Goal: Navigation & Orientation: Understand site structure

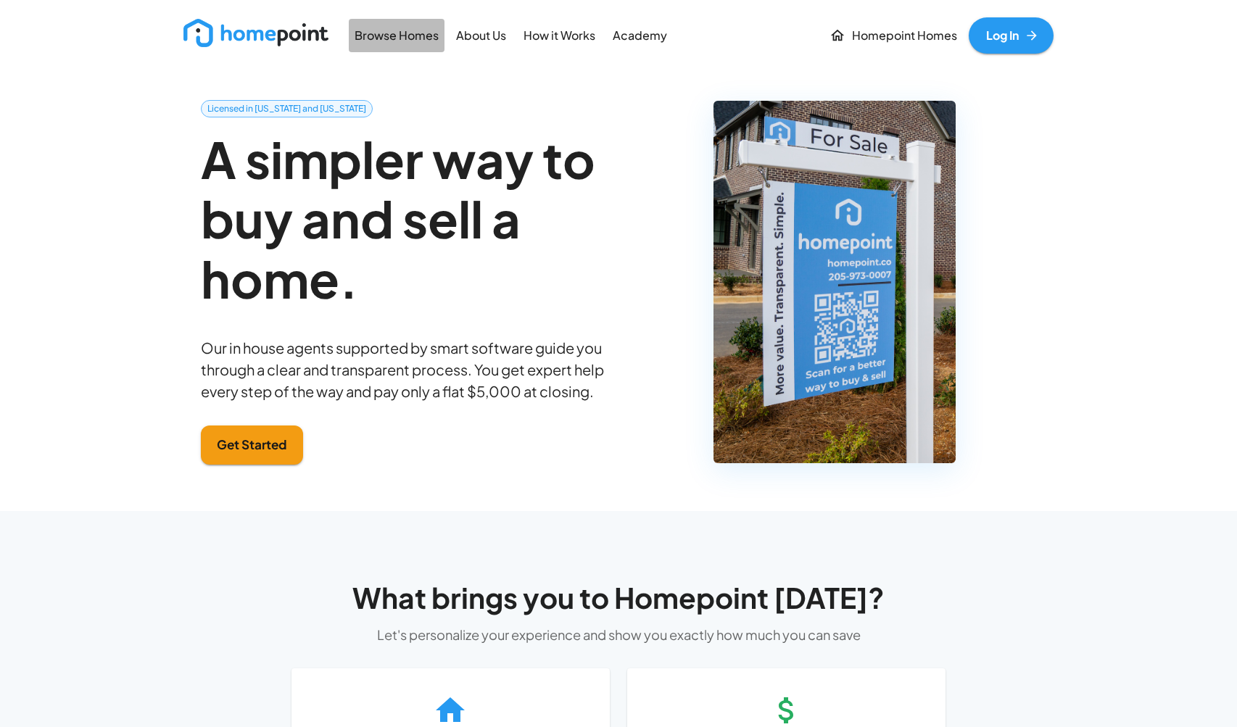
click at [421, 35] on p "Browse Homes" at bounding box center [397, 36] width 84 height 17
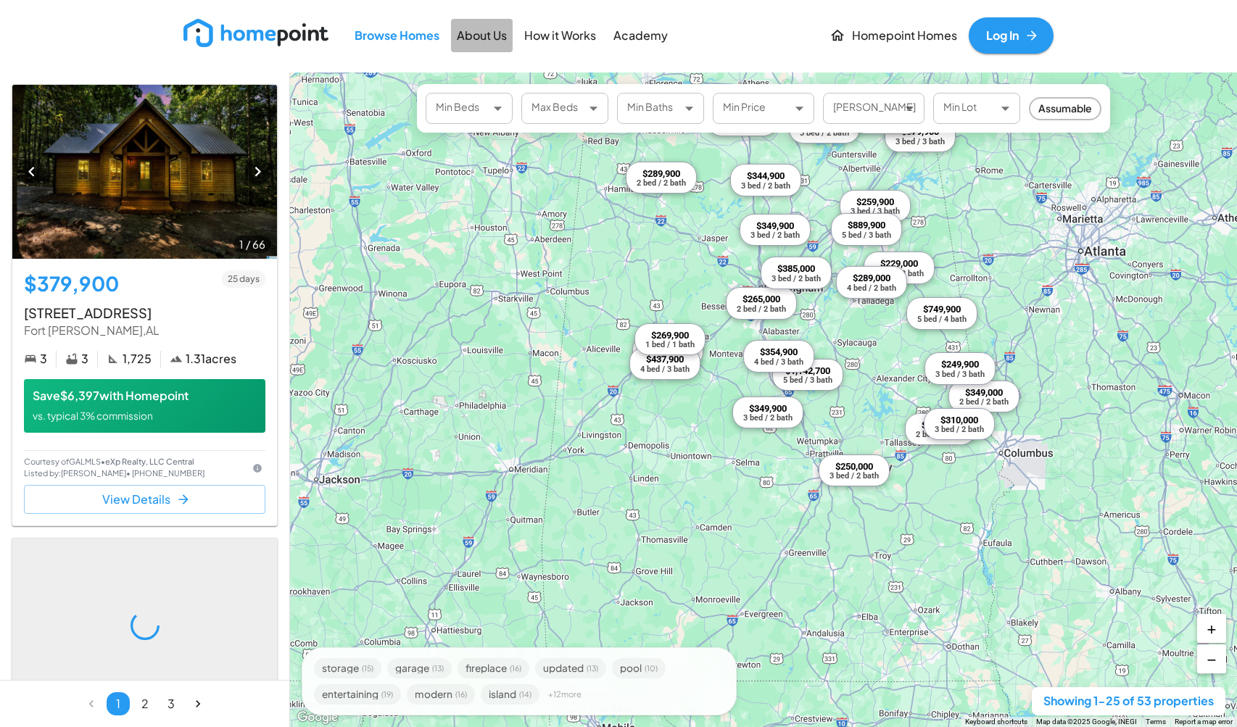
click at [474, 38] on p "About Us" at bounding box center [482, 36] width 50 height 17
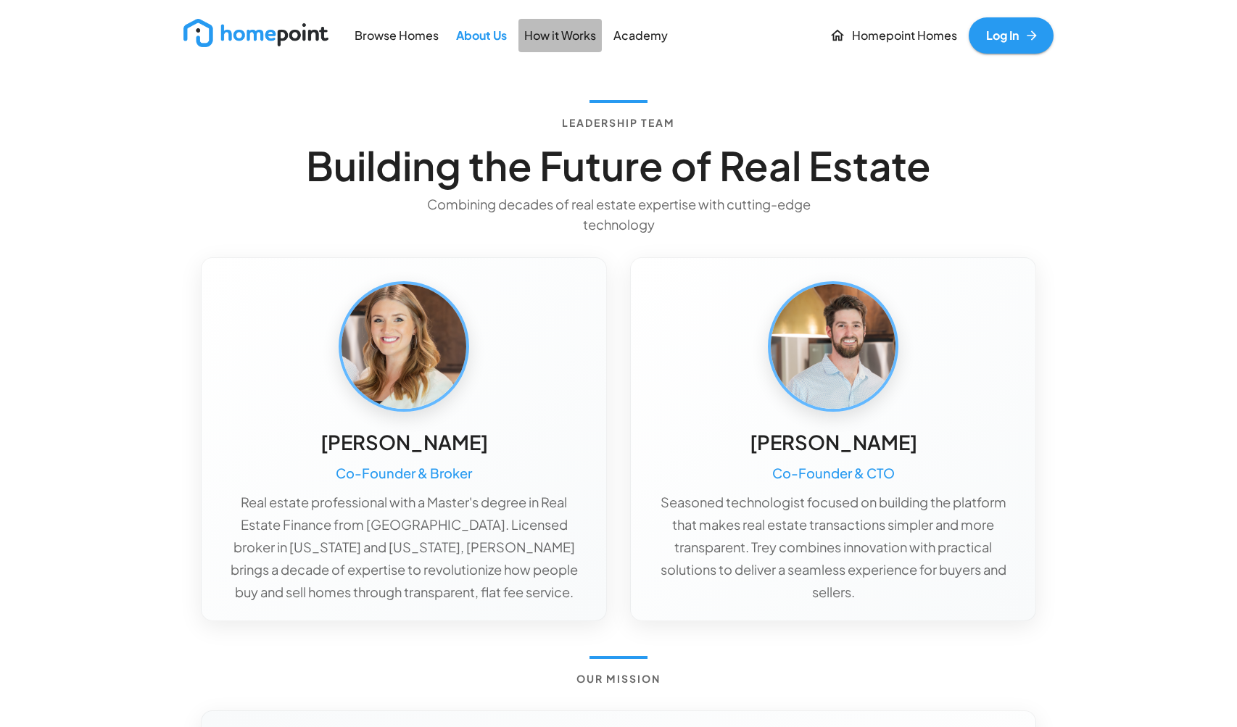
click at [553, 33] on p "How it Works" at bounding box center [560, 36] width 72 height 17
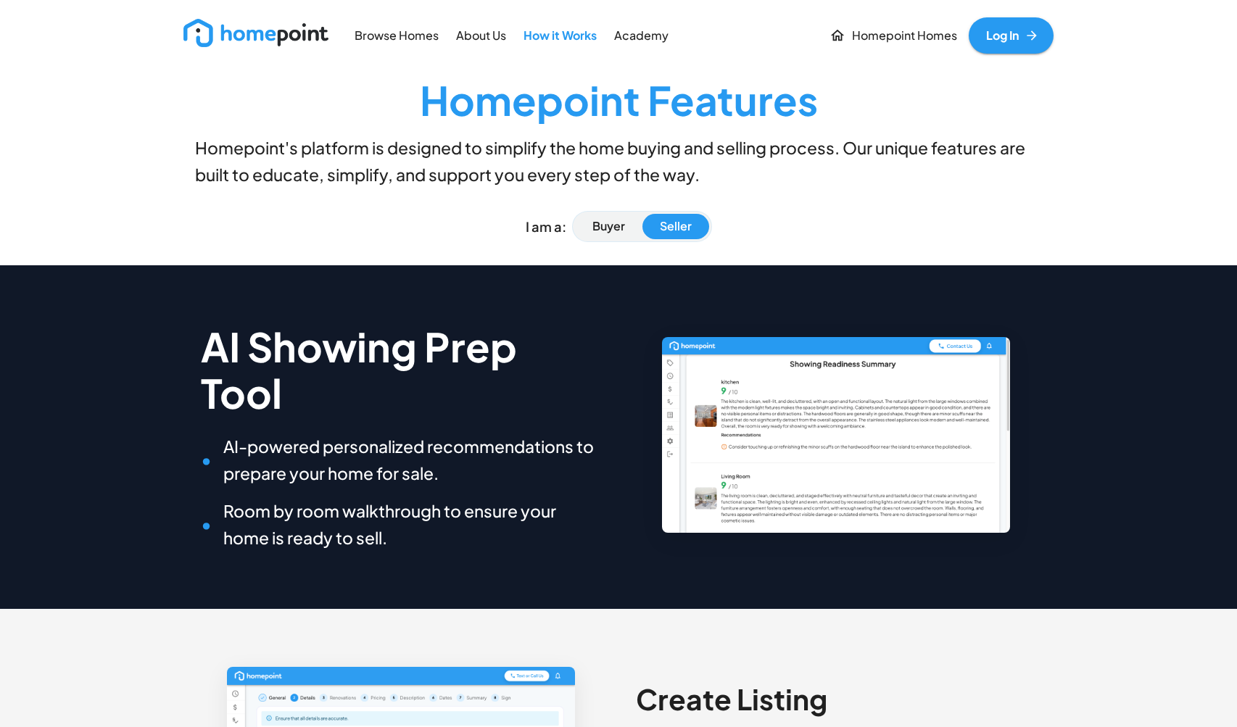
click at [309, 39] on img at bounding box center [255, 33] width 145 height 28
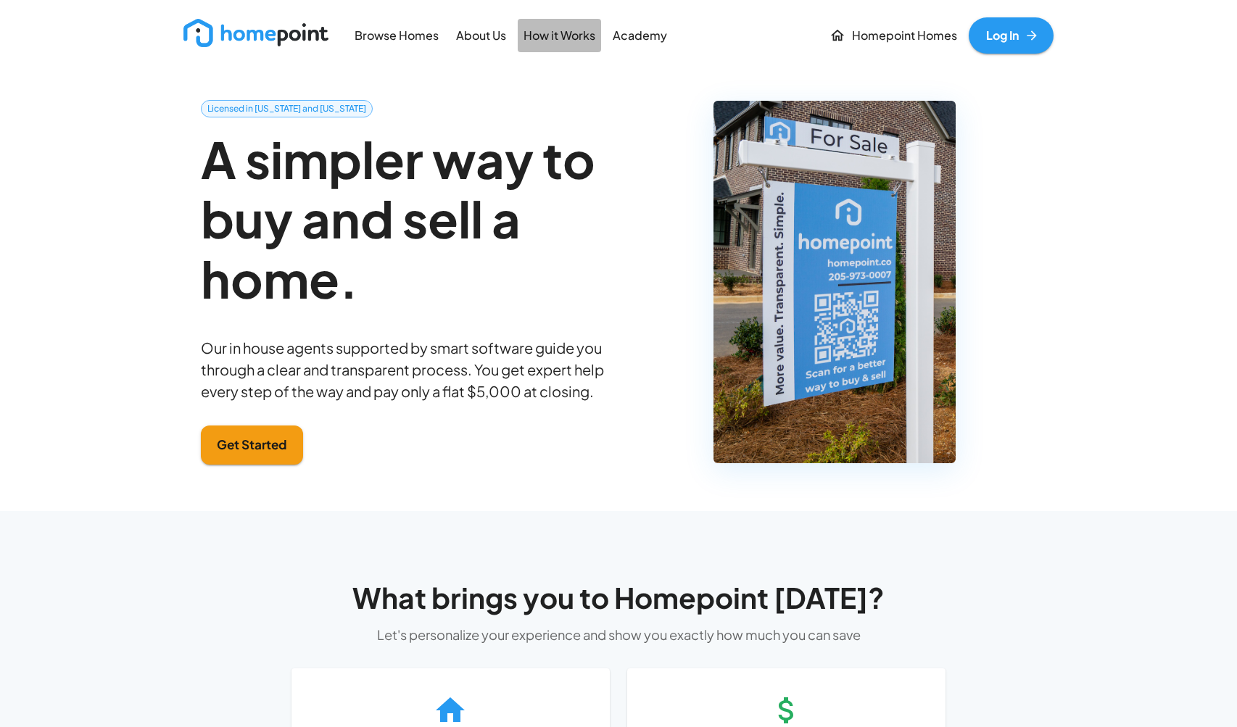
click at [548, 36] on p "How it Works" at bounding box center [560, 36] width 72 height 17
